Goal: Register for event/course

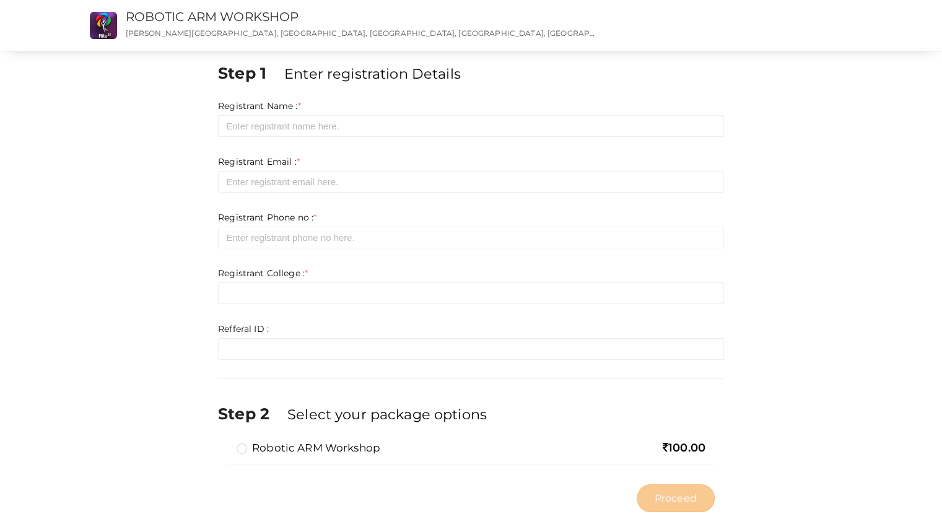
scroll to position [29, 0]
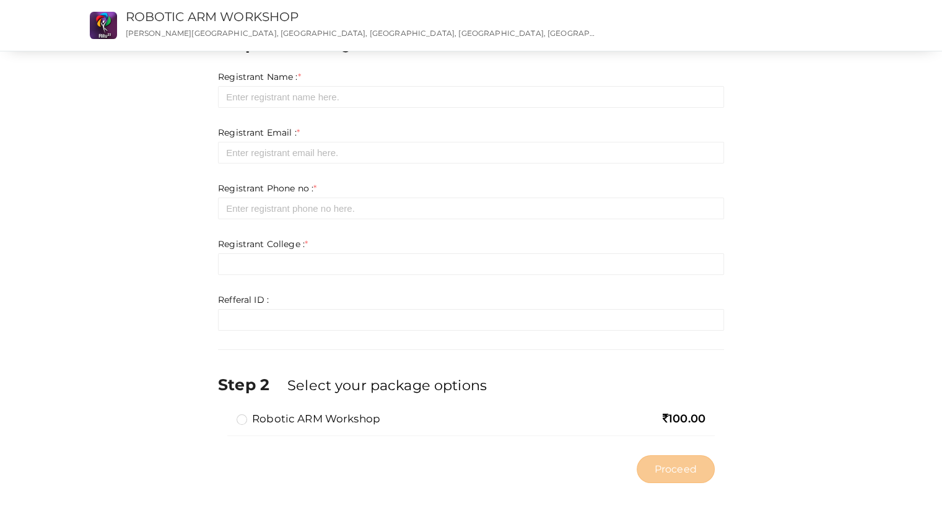
click at [242, 418] on label "Robotic ARM Workshop" at bounding box center [309, 418] width 144 height 15
click at [224, 414] on input "Robotic ARM Workshop" at bounding box center [224, 414] width 0 height 0
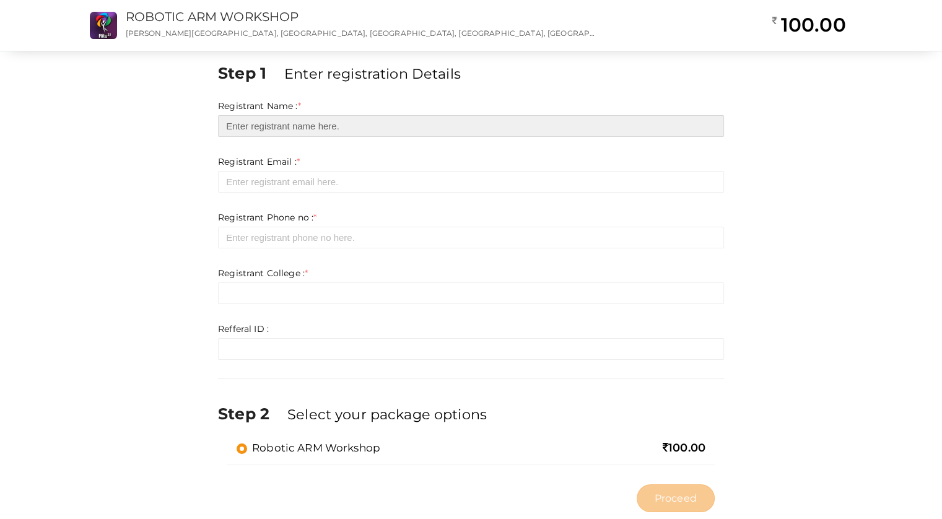
click at [290, 123] on input "text" at bounding box center [471, 126] width 506 height 22
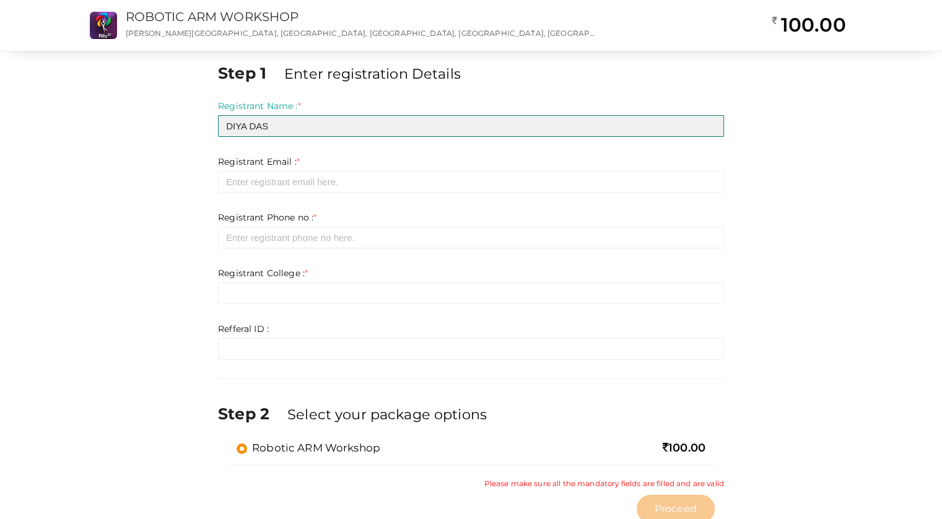
type input "DIYA DAS"
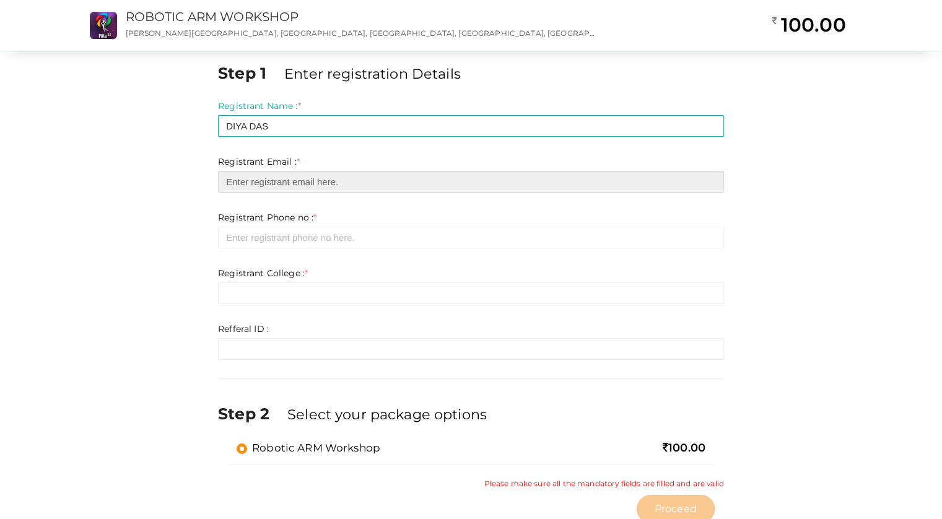
click at [330, 180] on input "email" at bounding box center [471, 182] width 506 height 22
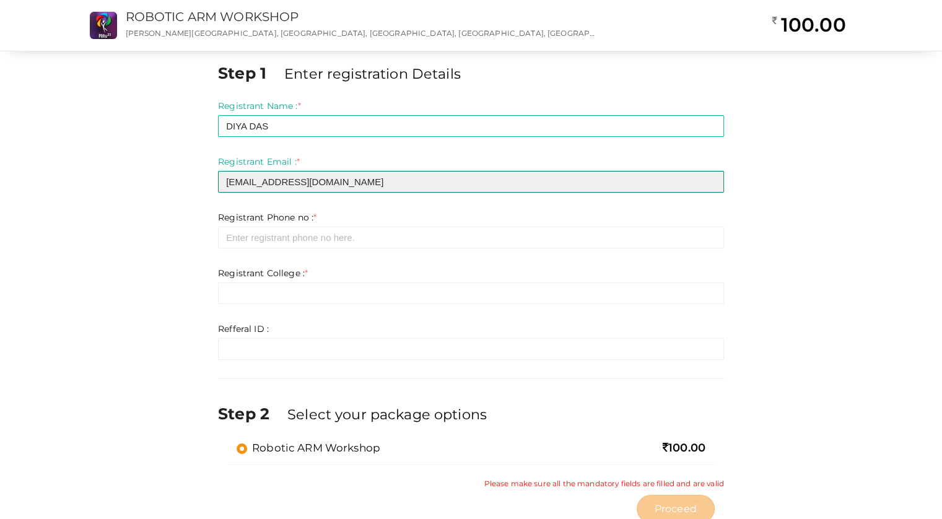
type input "diyadas.ez@gmail.com"
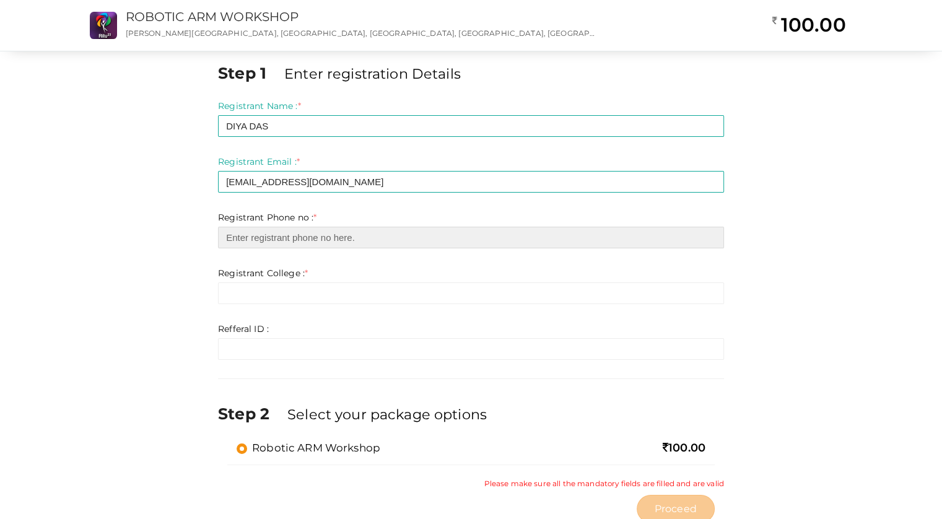
click at [307, 240] on input "number" at bounding box center [471, 238] width 506 height 22
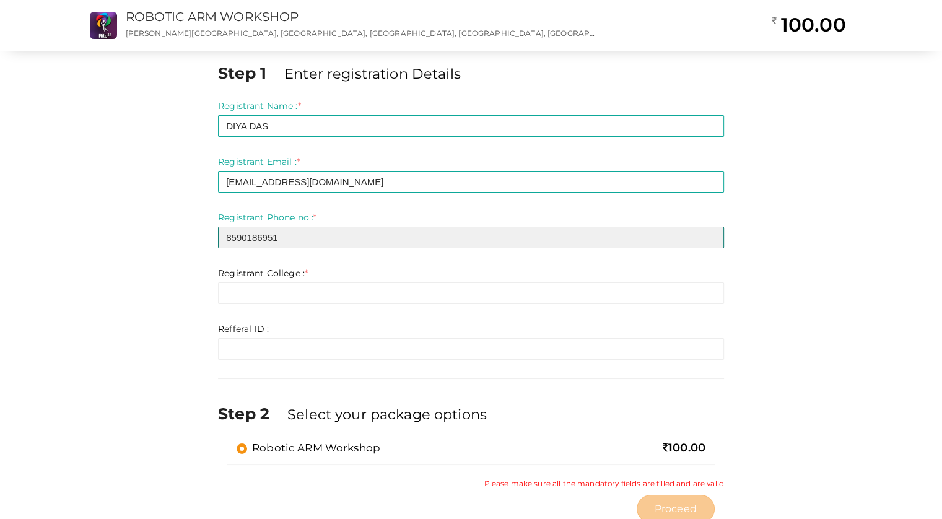
type input "8590186951"
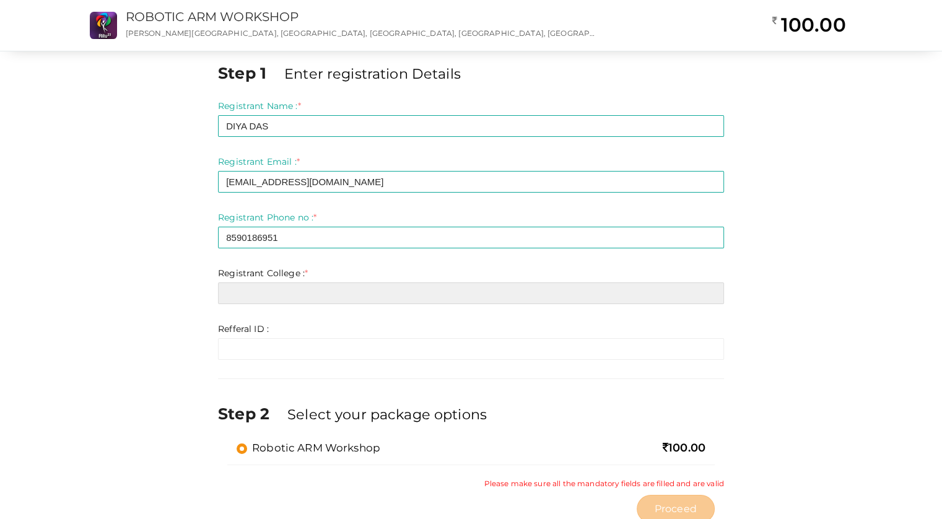
click at [282, 292] on input "text" at bounding box center [471, 293] width 506 height 22
type input "c"
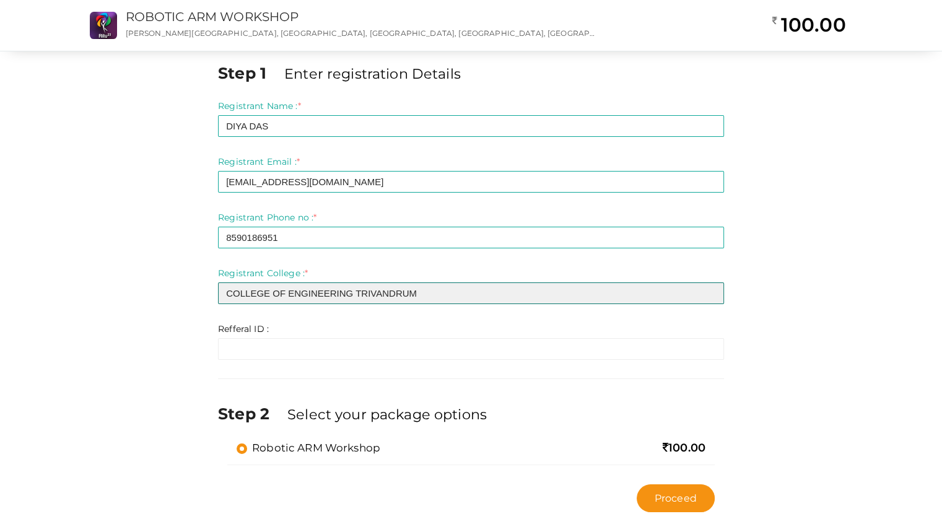
type input "COLLEGE OF ENGINEERING TRIVANDRUM"
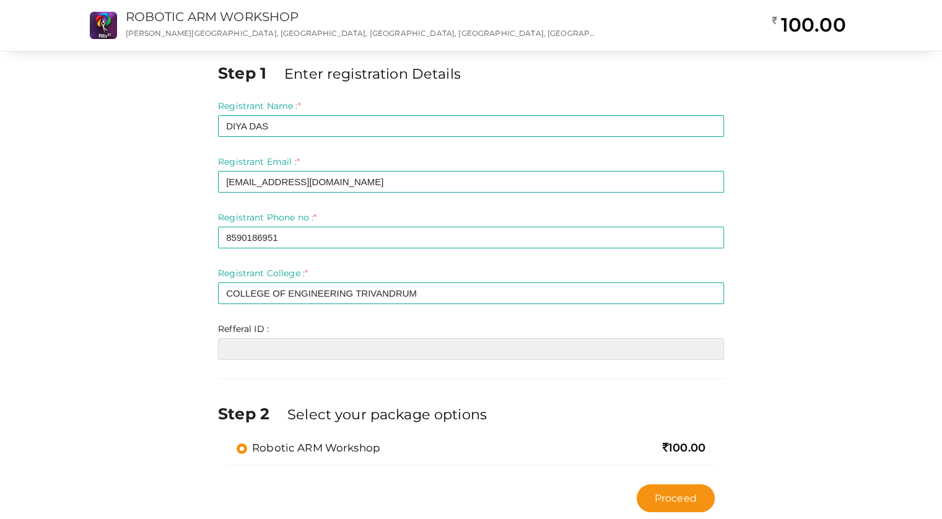
click at [307, 347] on input "text" at bounding box center [471, 349] width 506 height 22
paste input "RITU044"
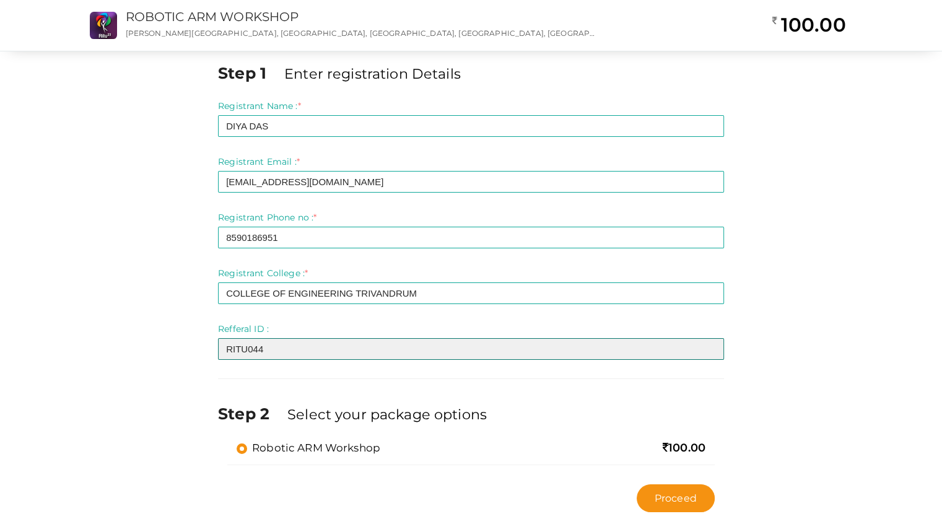
click at [227, 349] on input "RITU044" at bounding box center [471, 349] width 506 height 22
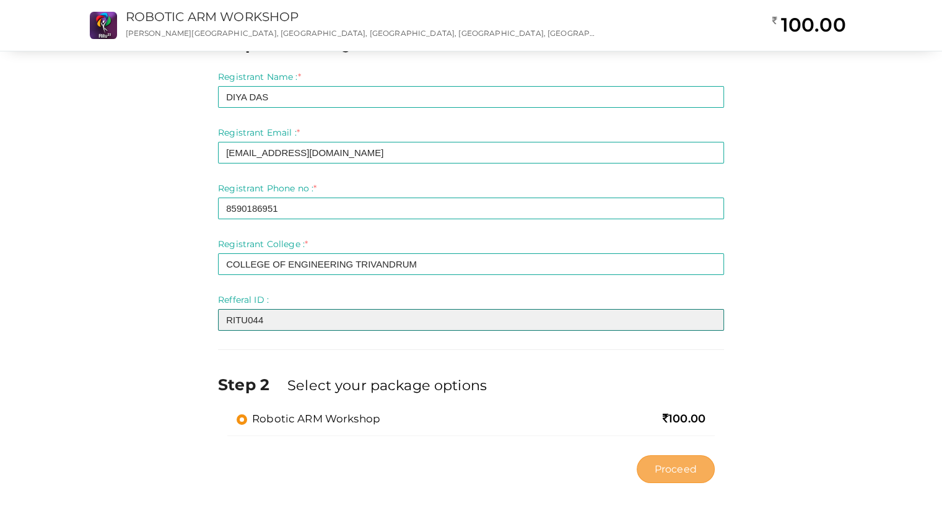
type input "RITU044"
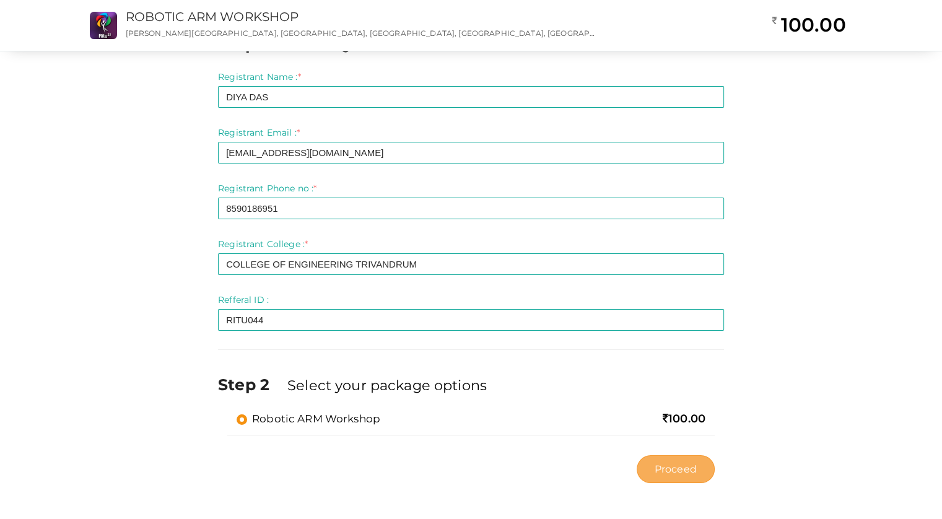
click at [676, 476] on button "Proceed" at bounding box center [676, 469] width 78 height 28
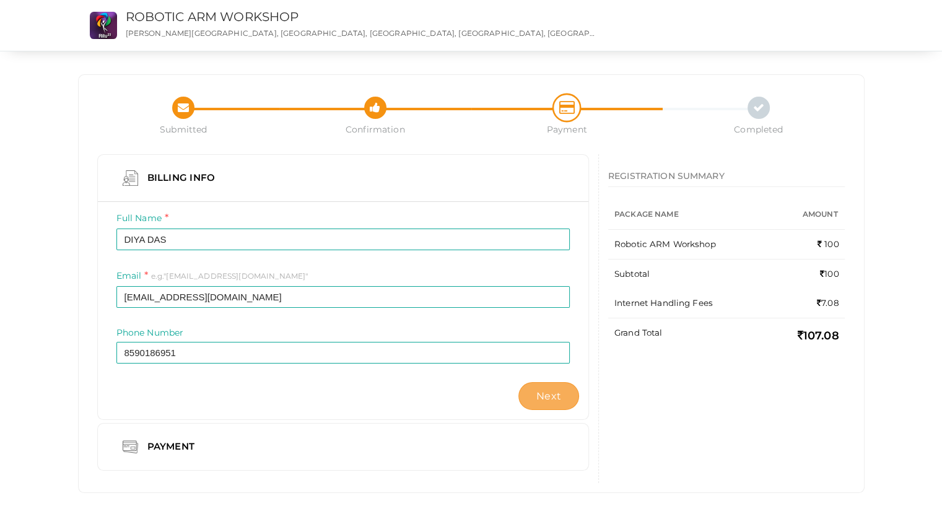
scroll to position [3, 0]
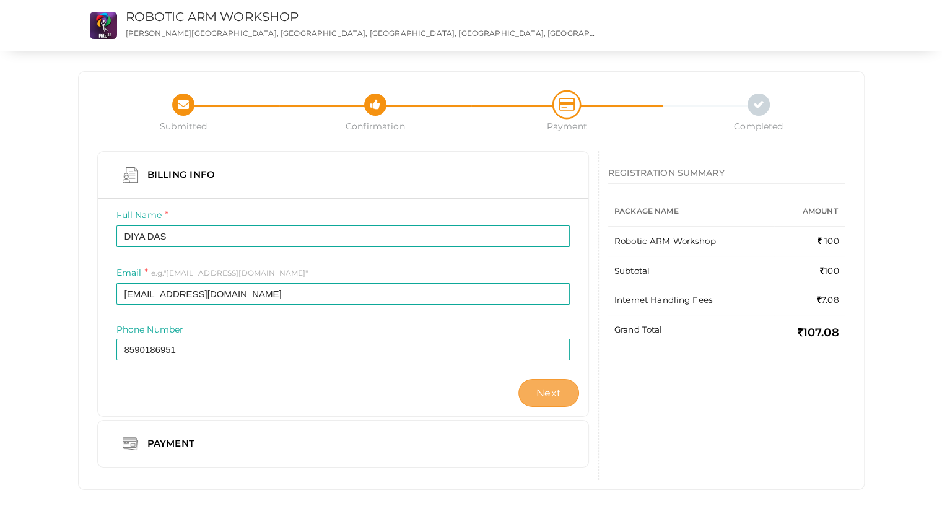
click at [554, 396] on span "Next" at bounding box center [548, 393] width 25 height 12
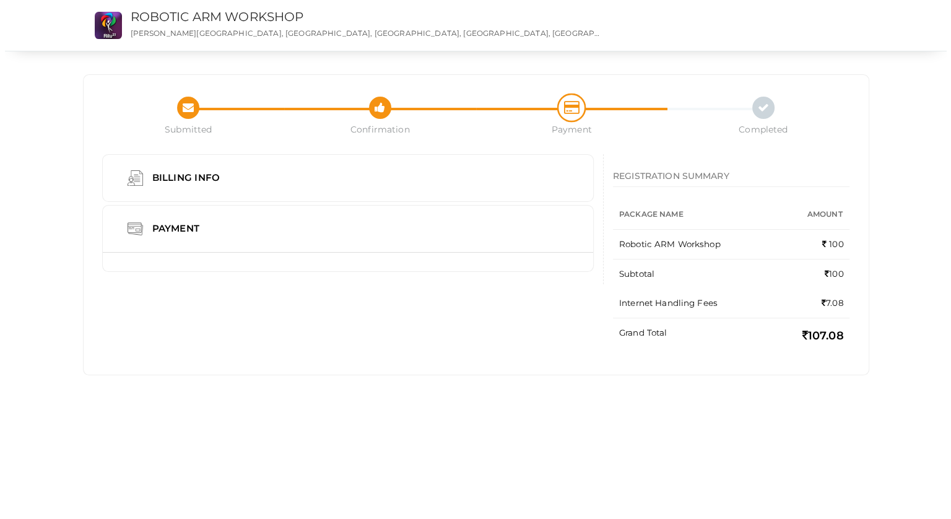
scroll to position [0, 0]
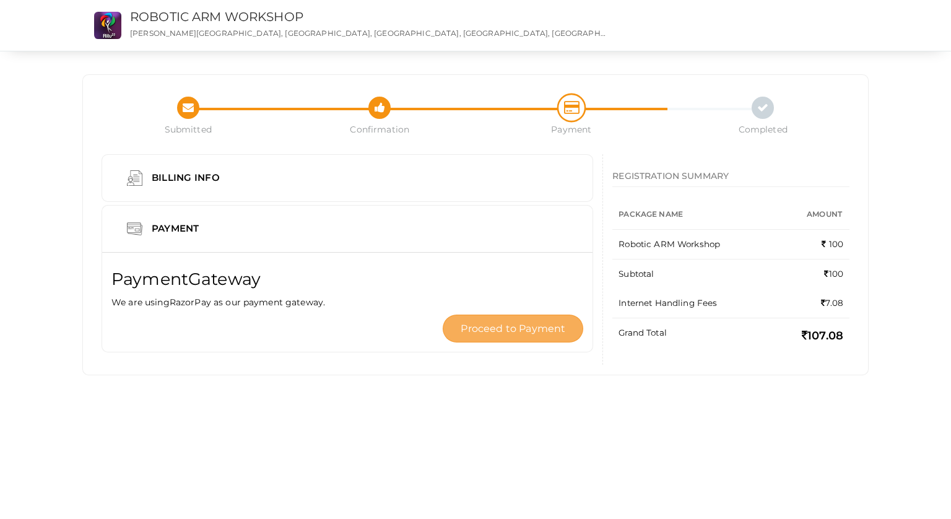
click at [512, 321] on button "Proceed to Payment" at bounding box center [513, 329] width 141 height 28
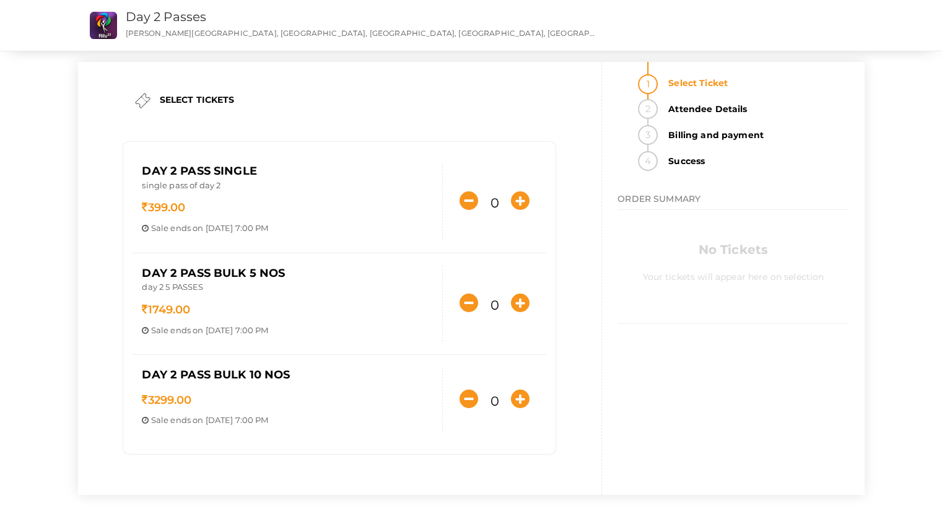
scroll to position [11, 0]
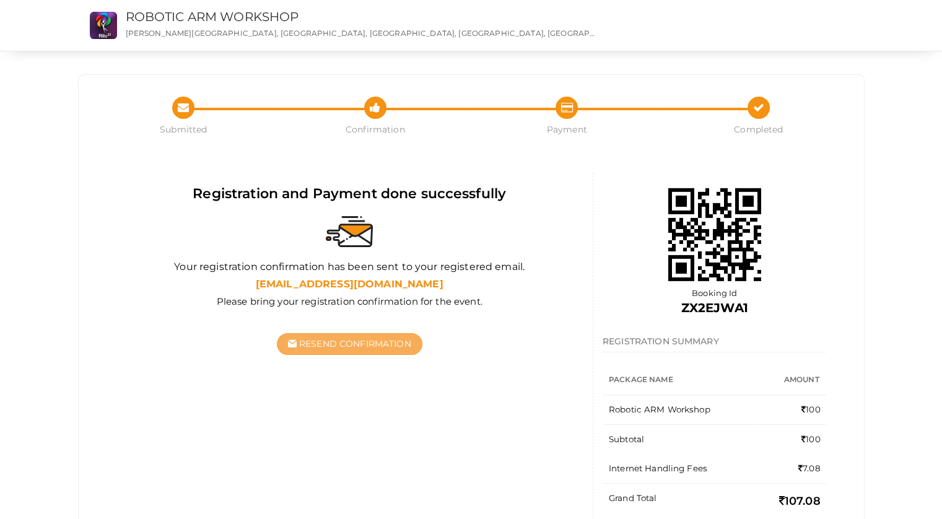
click at [303, 347] on span "Resend Confirmation" at bounding box center [355, 343] width 112 height 11
